Goal: Navigation & Orientation: Find specific page/section

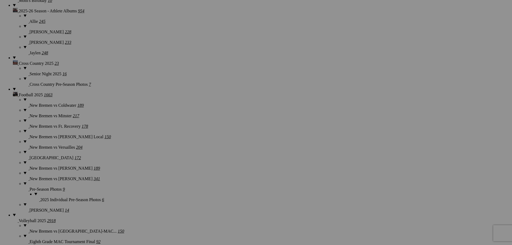
scroll to position [484, 0]
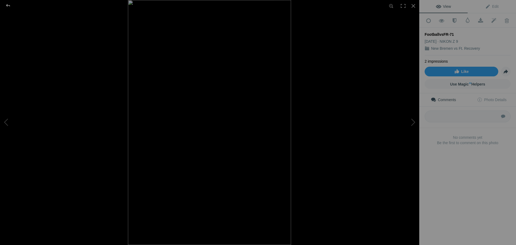
click at [10, 6] on div at bounding box center [7, 5] width 19 height 11
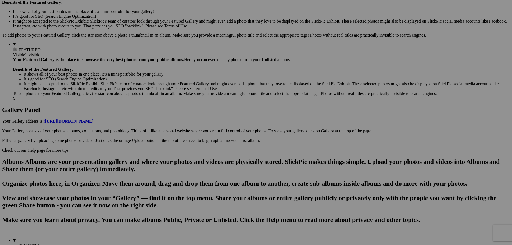
scroll to position [2, 0]
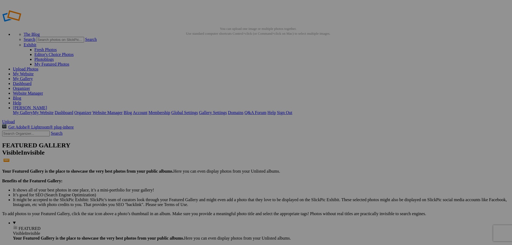
click at [43, 91] on link "Website Manager" at bounding box center [28, 93] width 30 height 5
